Goal: Task Accomplishment & Management: Manage account settings

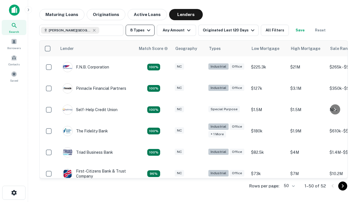
click at [140, 30] on button "8 Types" at bounding box center [140, 30] width 29 height 11
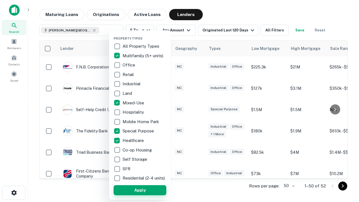
click at [140, 190] on button "Apply" at bounding box center [140, 190] width 53 height 10
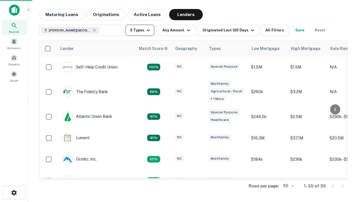
click at [140, 30] on button "5 Types" at bounding box center [140, 30] width 29 height 11
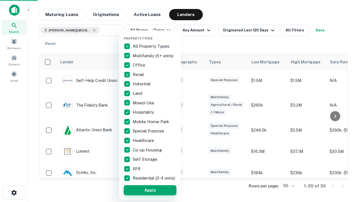
click at [150, 190] on button "Apply" at bounding box center [150, 190] width 53 height 10
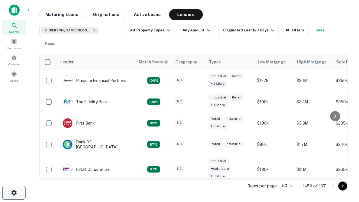
click at [14, 193] on icon "button" at bounding box center [14, 193] width 7 height 7
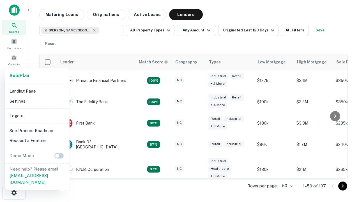
click at [37, 116] on li "Logout" at bounding box center [37, 116] width 60 height 10
